Goal: Find specific page/section: Find specific page/section

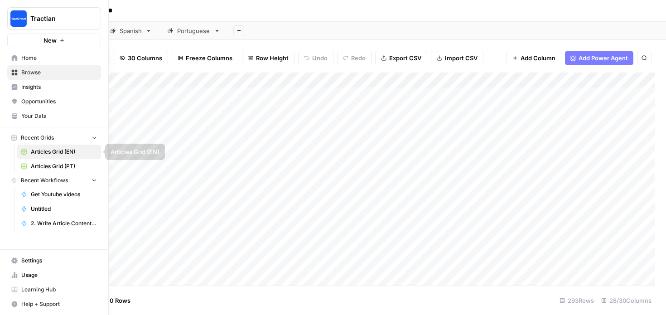
click at [49, 166] on span "Articles Grid (PT)" at bounding box center [64, 166] width 66 height 8
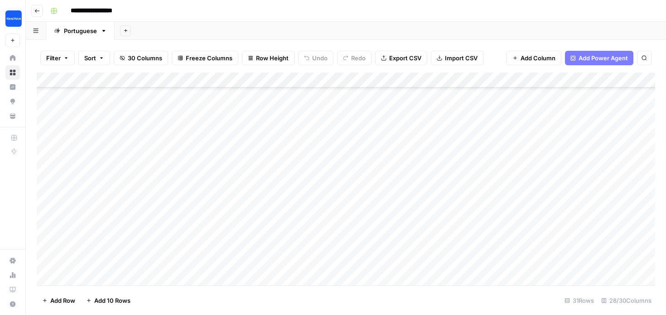
scroll to position [246, 0]
